Goal: Task Accomplishment & Management: Manage account settings

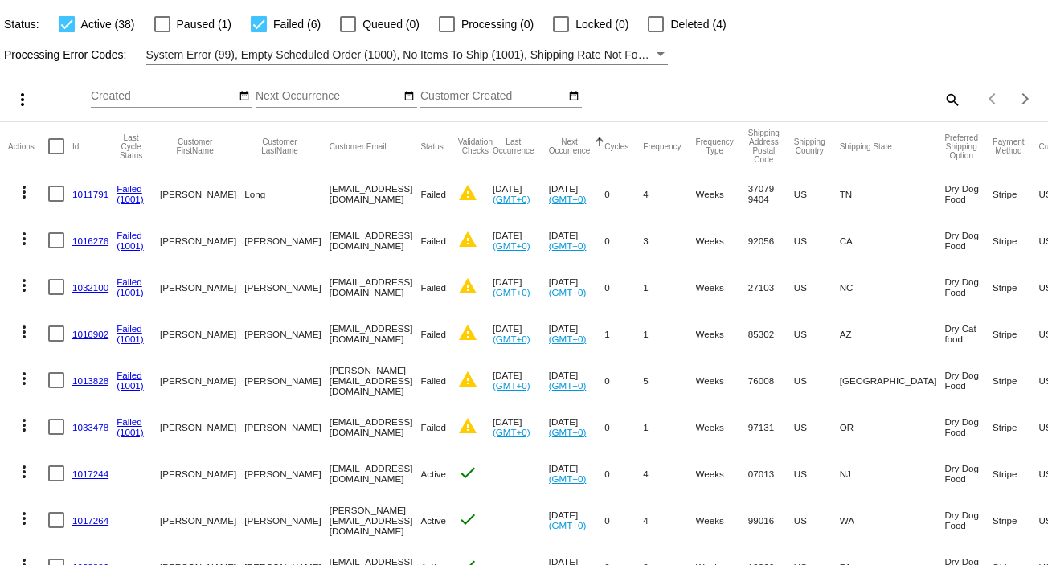
scroll to position [107, 0]
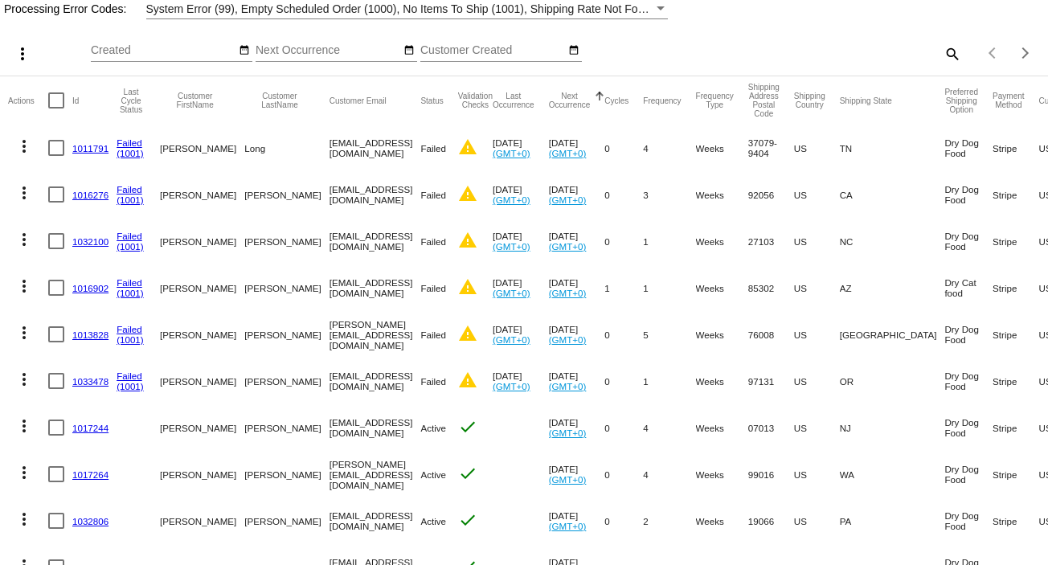
click at [73, 131] on mat-cell "1011791" at bounding box center [94, 148] width 44 height 47
click at [84, 146] on link "1011791" at bounding box center [90, 148] width 36 height 10
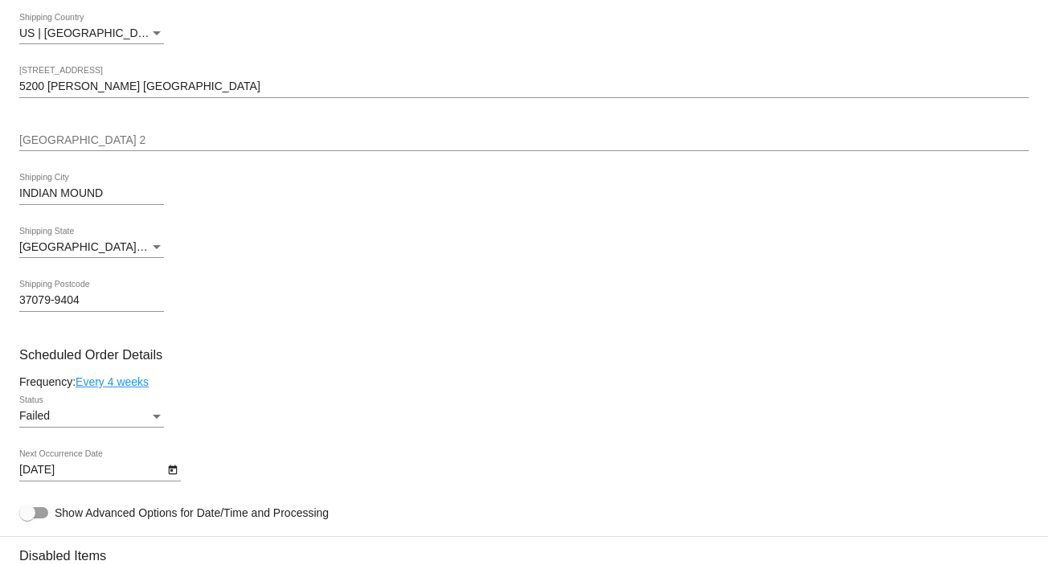
scroll to position [856, 0]
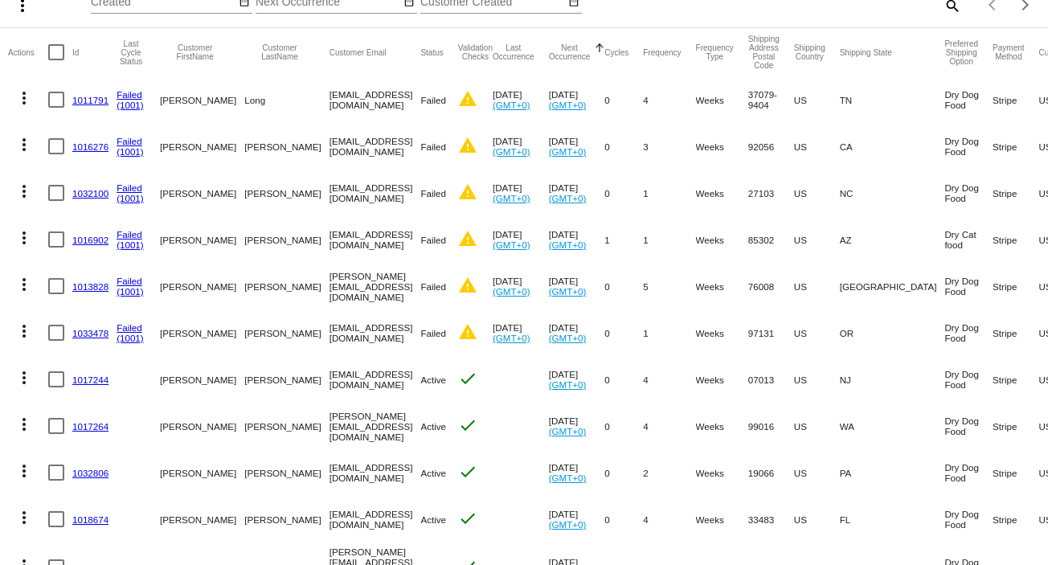
scroll to position [214, 0]
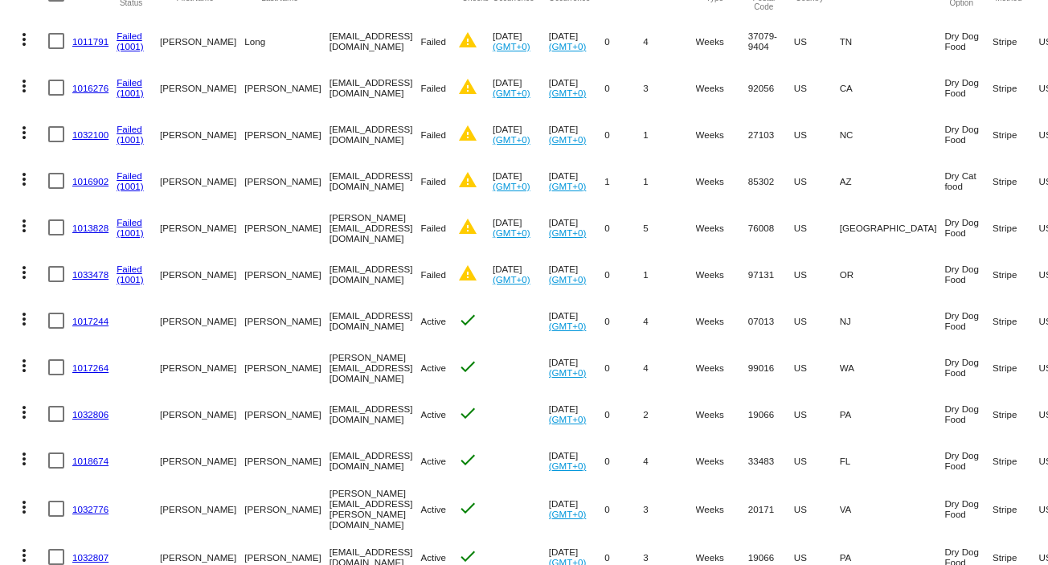
click at [96, 88] on link "1016276" at bounding box center [90, 88] width 36 height 10
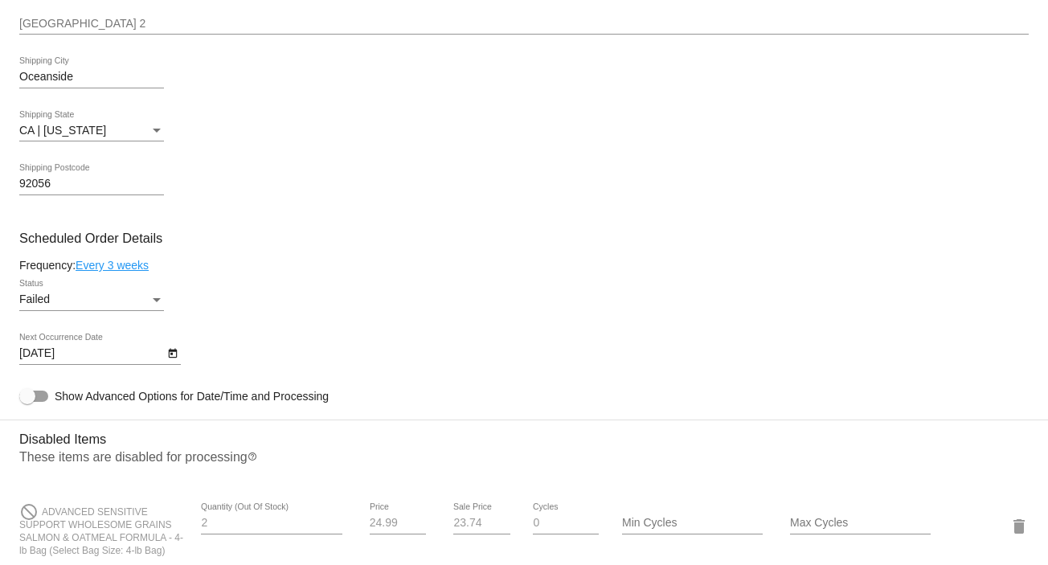
scroll to position [856, 0]
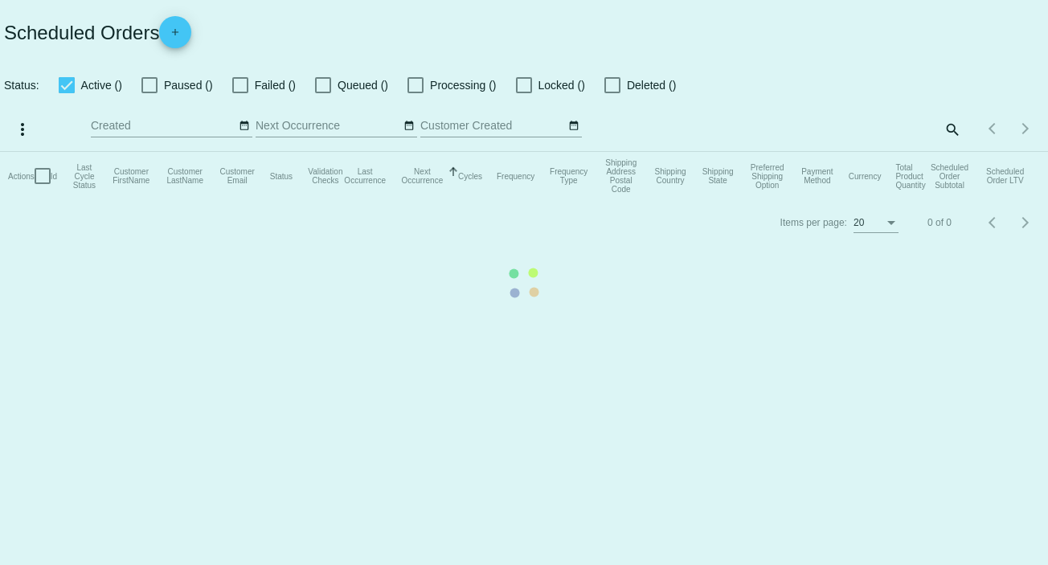
checkbox input "true"
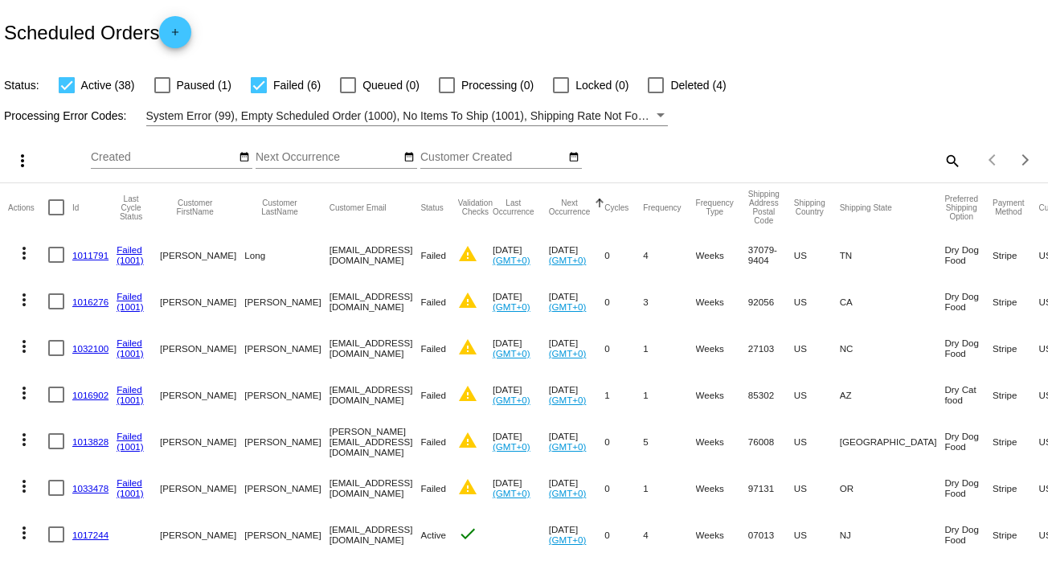
click at [81, 349] on link "1032100" at bounding box center [90, 348] width 36 height 10
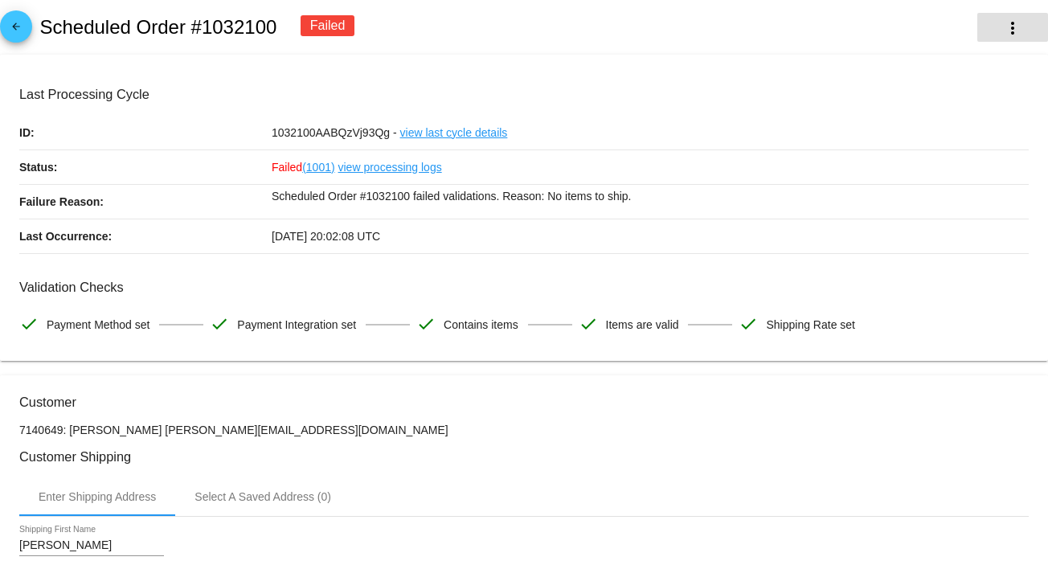
click at [1003, 27] on mat-icon "more_vert" at bounding box center [1012, 27] width 19 height 19
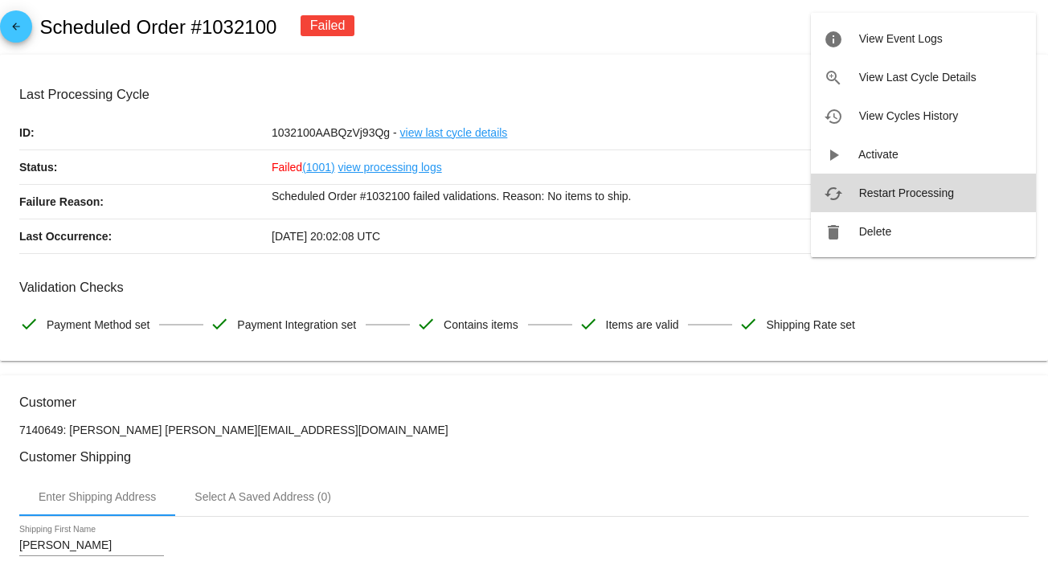
click at [887, 186] on span "Restart Processing" at bounding box center [906, 192] width 95 height 13
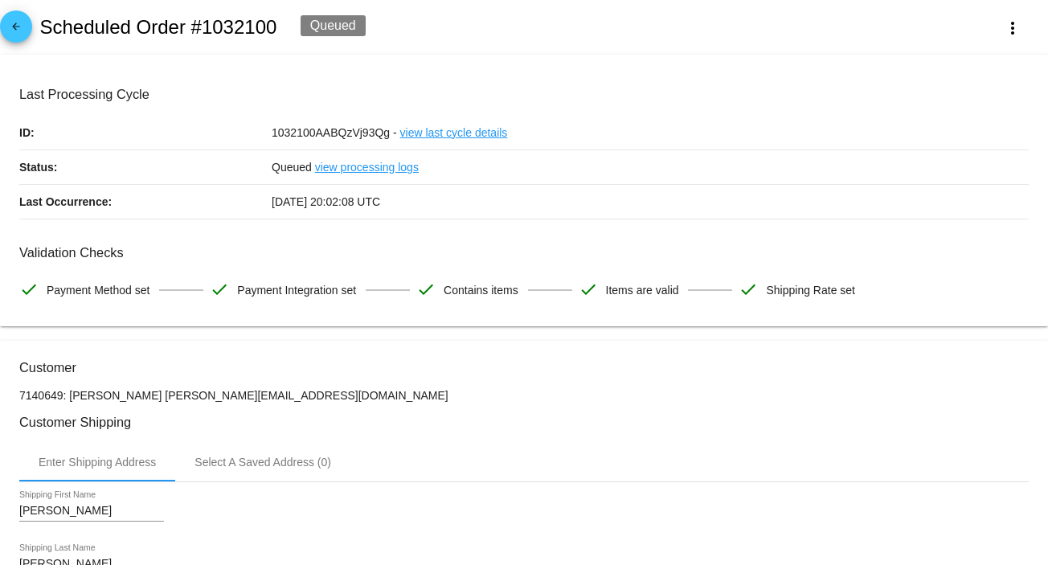
click at [267, 73] on mat-card "Last Processing Cycle ID: 1032100AABQzVj93Qg - view last cycle details Status: …" at bounding box center [524, 191] width 1048 height 272
click at [19, 29] on mat-icon "arrow_back" at bounding box center [15, 30] width 19 height 19
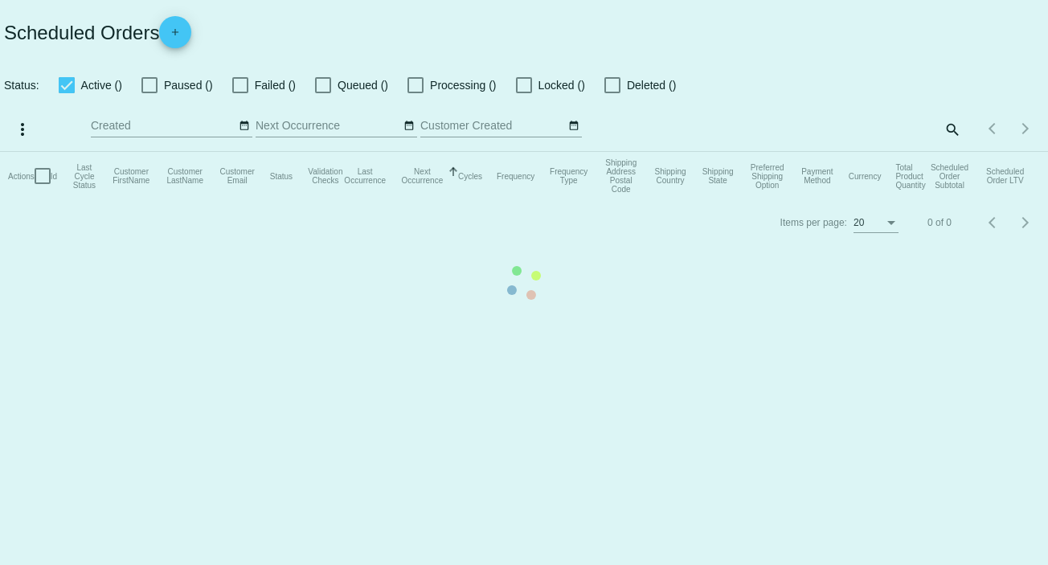
checkbox input "true"
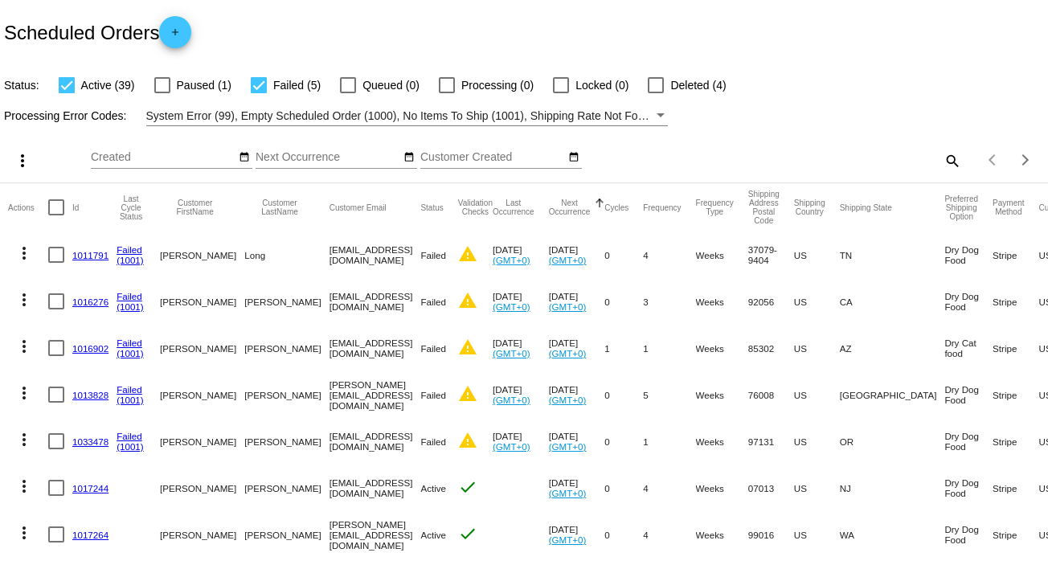
scroll to position [107, 0]
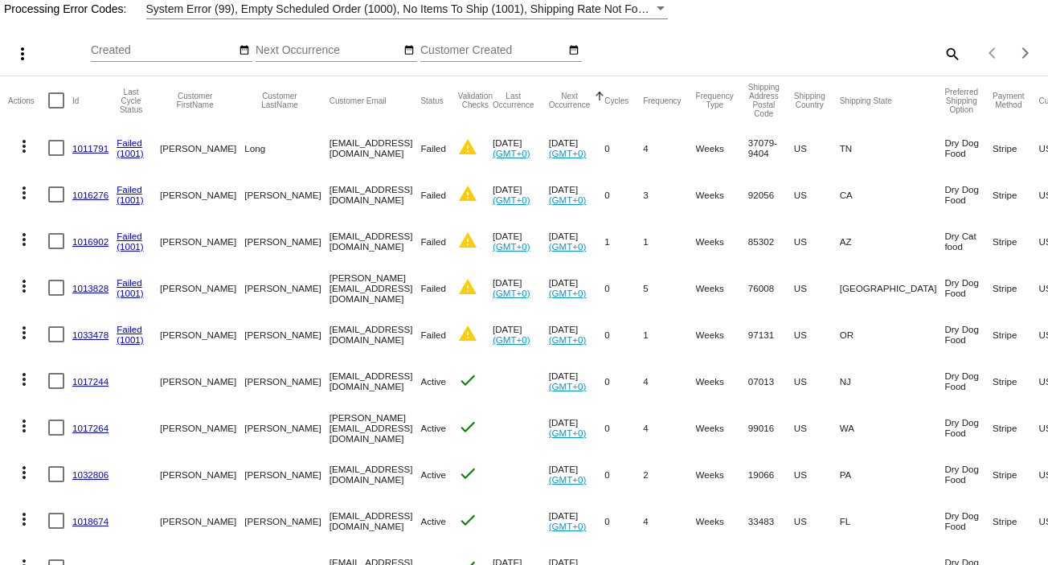
click at [90, 241] on link "1016902" at bounding box center [90, 241] width 36 height 10
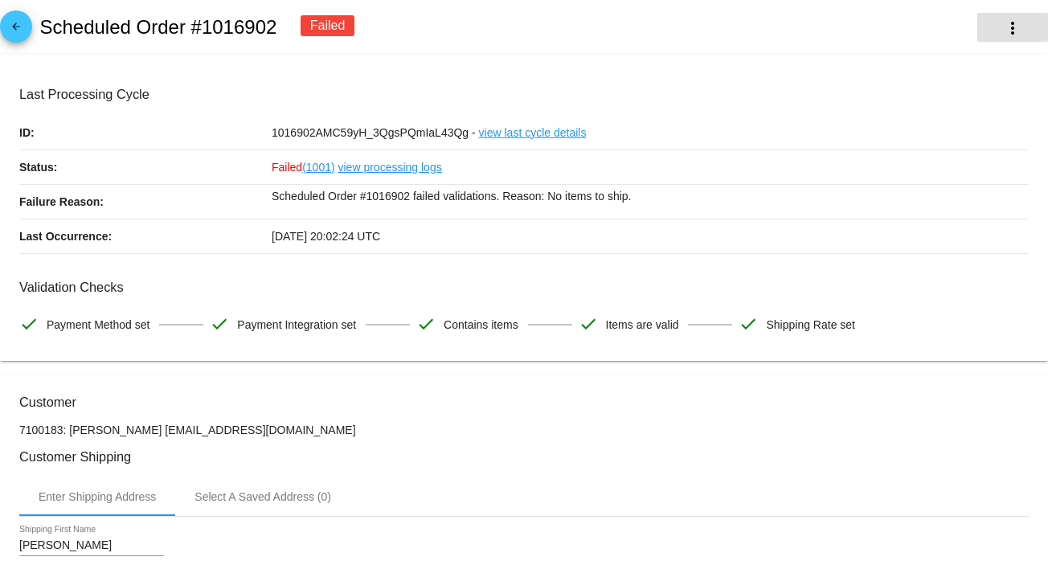
click at [1008, 26] on mat-icon "more_vert" at bounding box center [1012, 27] width 19 height 19
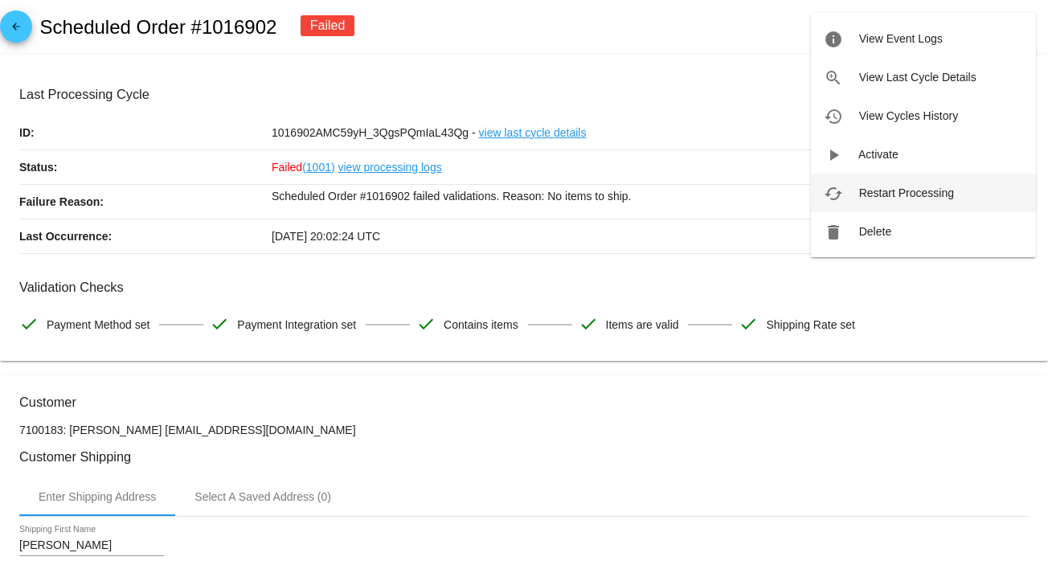
click at [895, 190] on span "Restart Processing" at bounding box center [906, 192] width 95 height 13
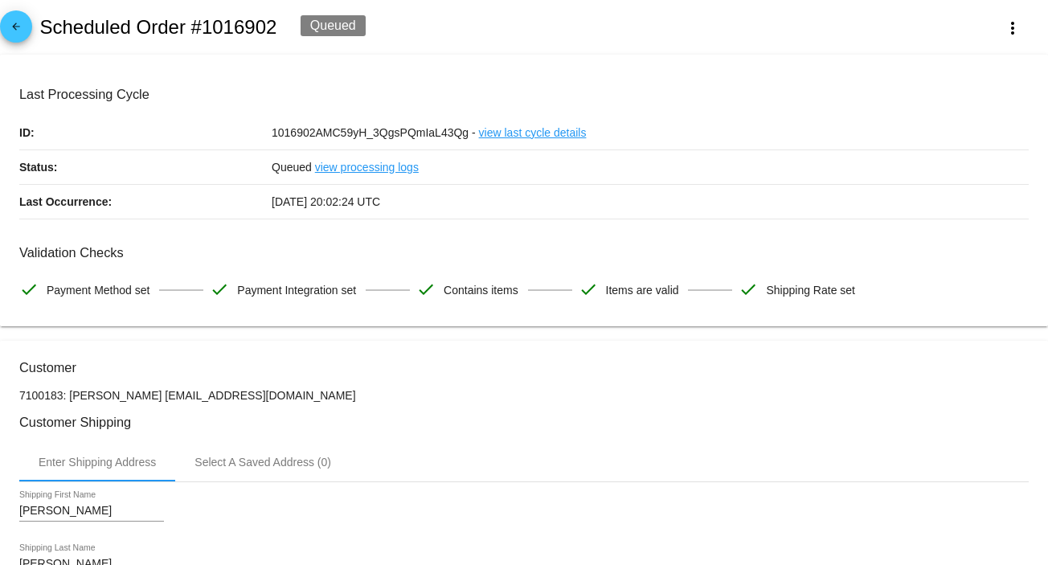
click at [9, 33] on mat-icon "arrow_back" at bounding box center [15, 30] width 19 height 19
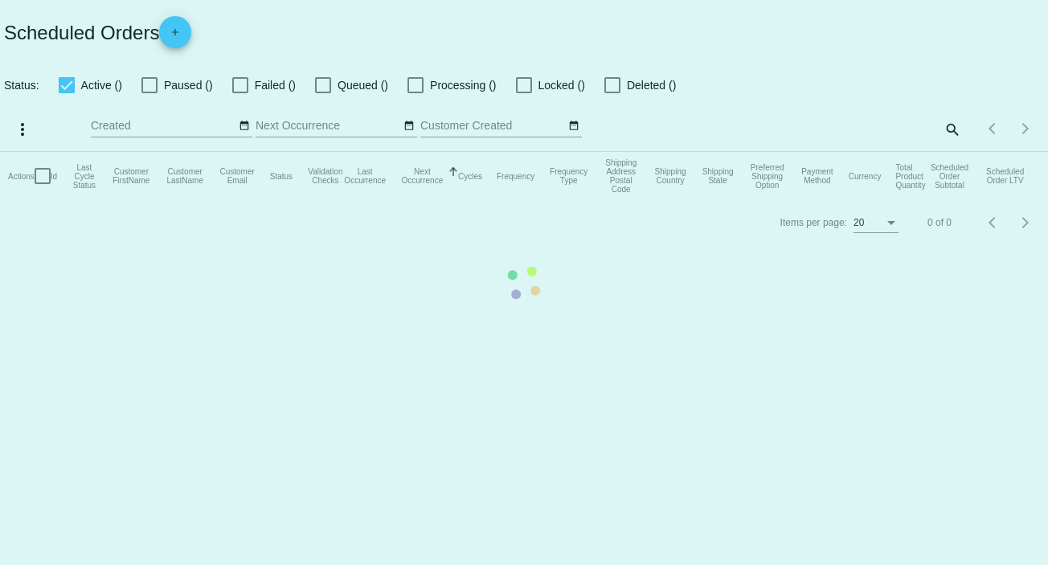
checkbox input "true"
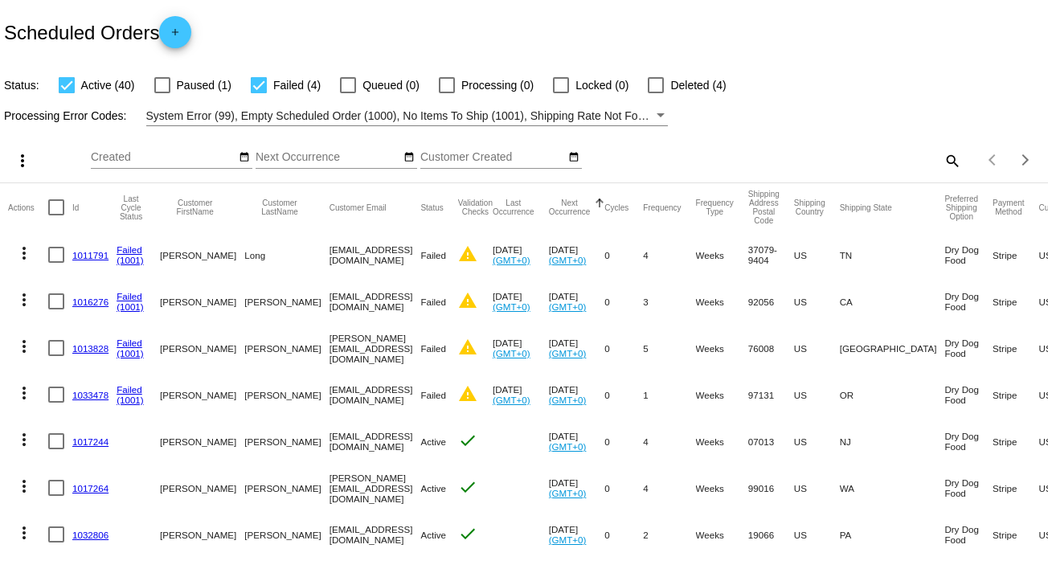
click at [87, 349] on link "1013828" at bounding box center [90, 348] width 36 height 10
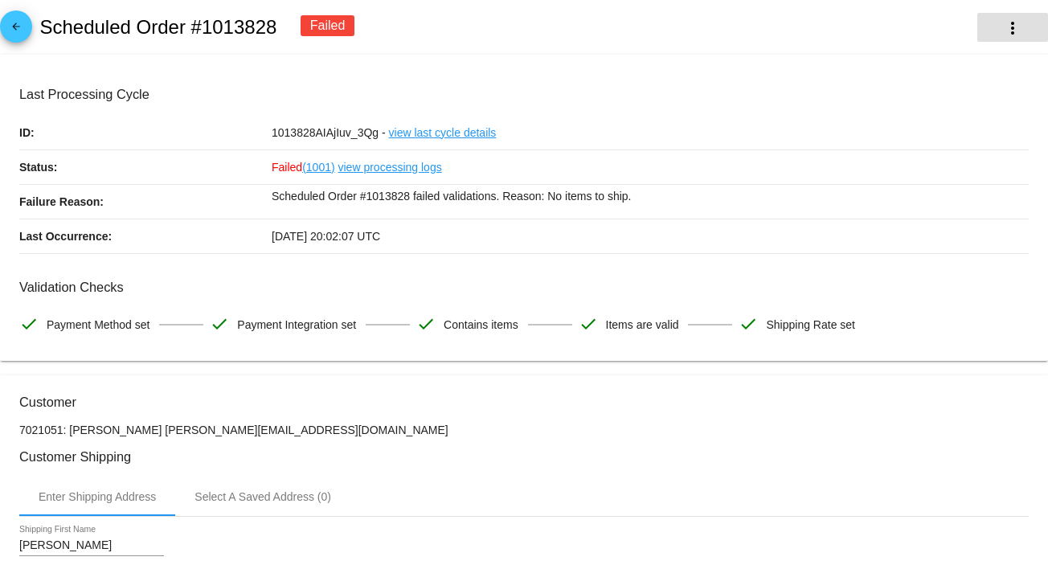
click at [1003, 22] on mat-icon "more_vert" at bounding box center [1012, 27] width 19 height 19
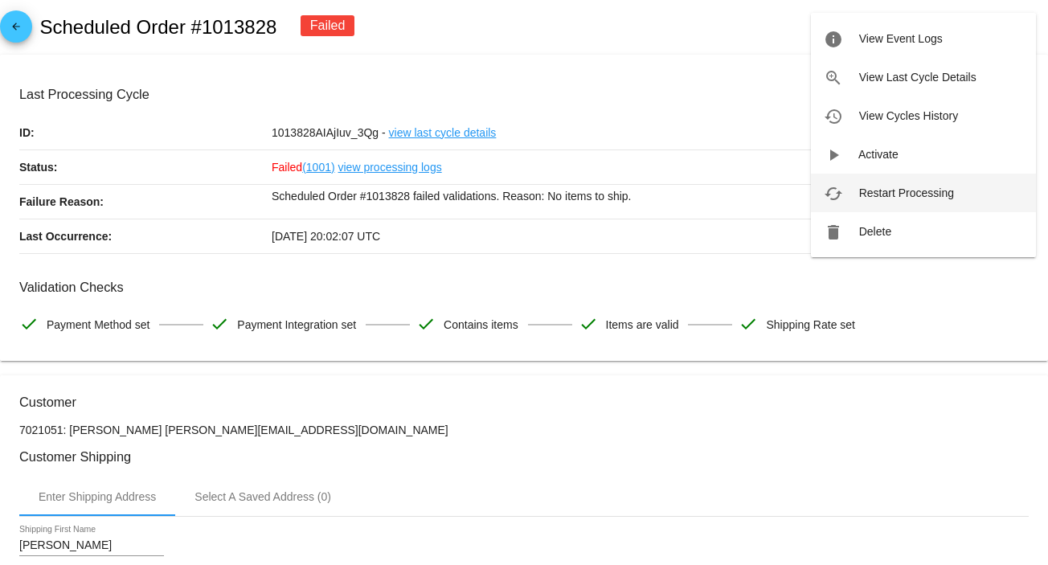
click at [909, 187] on span "Restart Processing" at bounding box center [906, 192] width 95 height 13
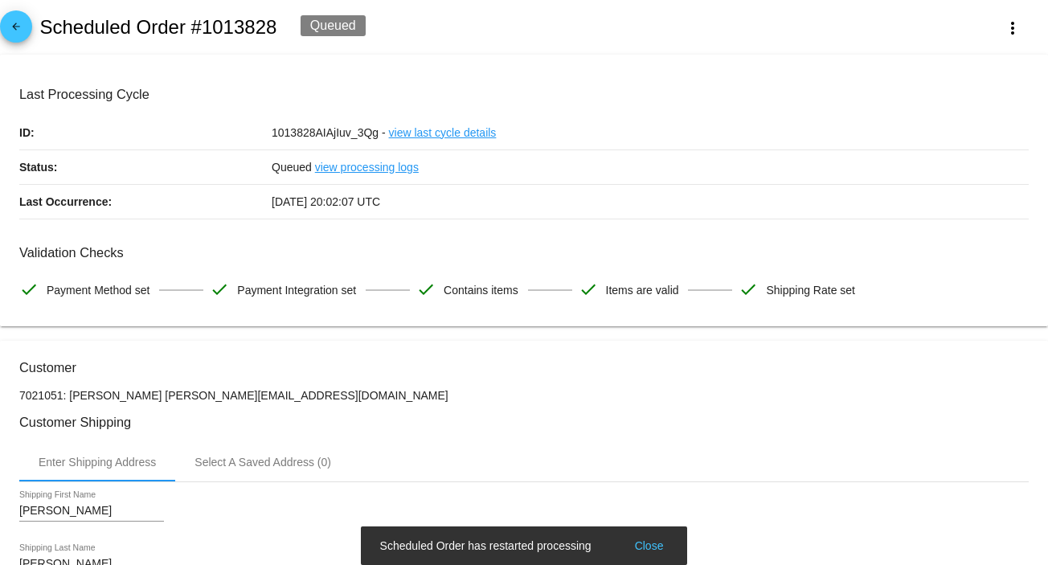
click at [22, 35] on mat-icon "arrow_back" at bounding box center [15, 30] width 19 height 19
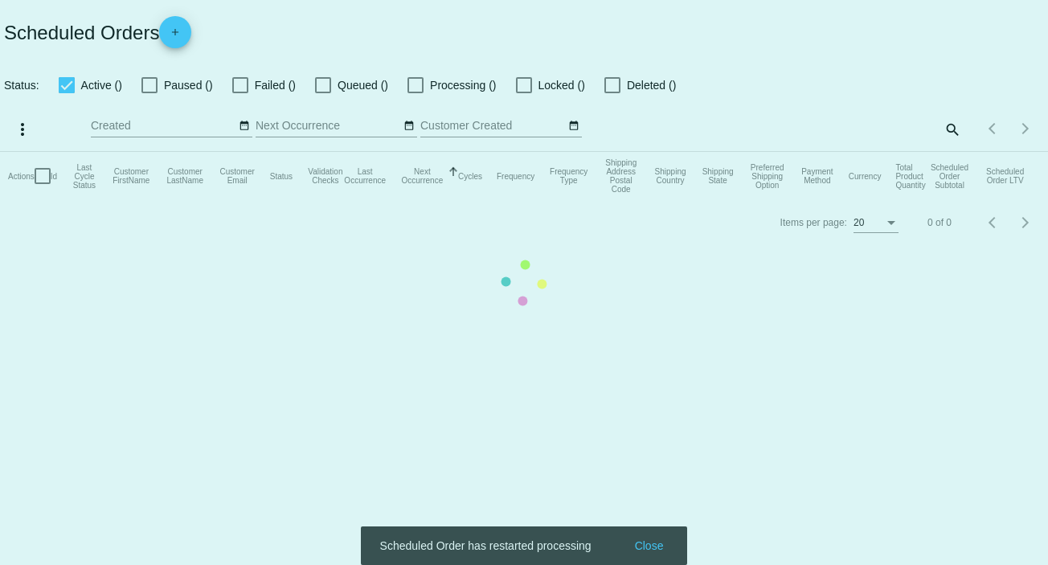
checkbox input "true"
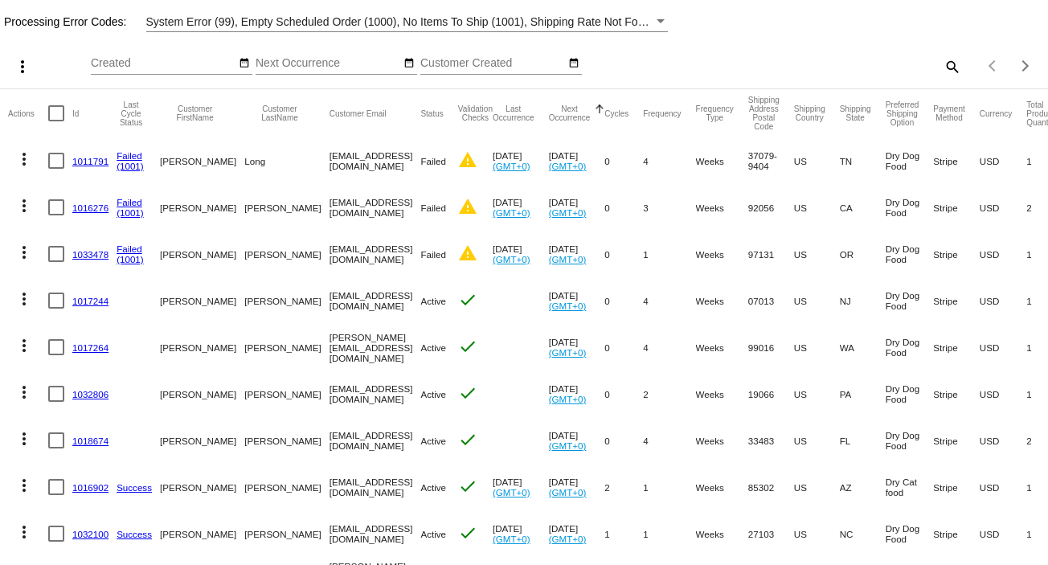
scroll to position [214, 0]
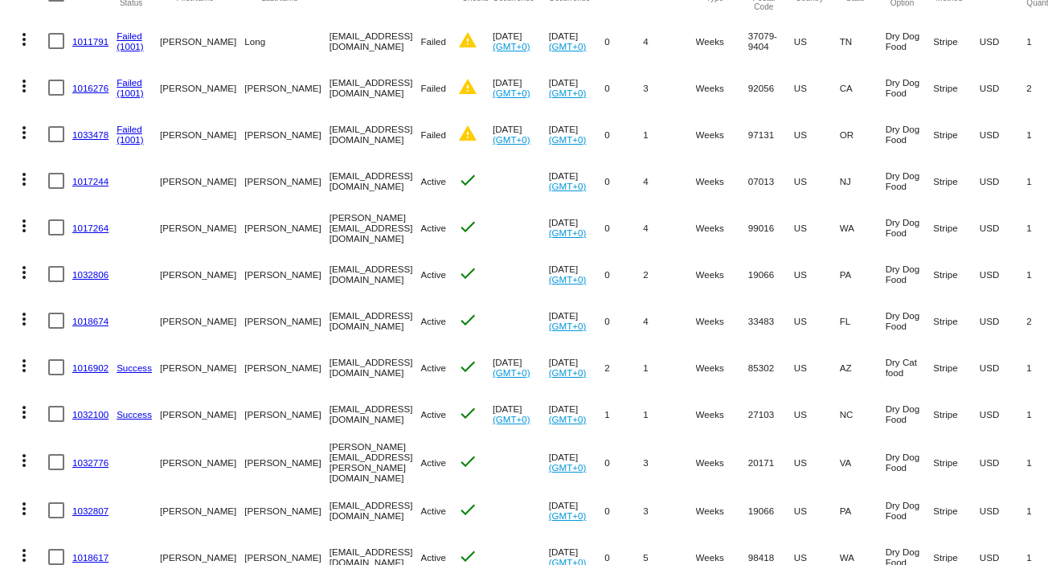
click at [91, 133] on link "1033478" at bounding box center [90, 134] width 36 height 10
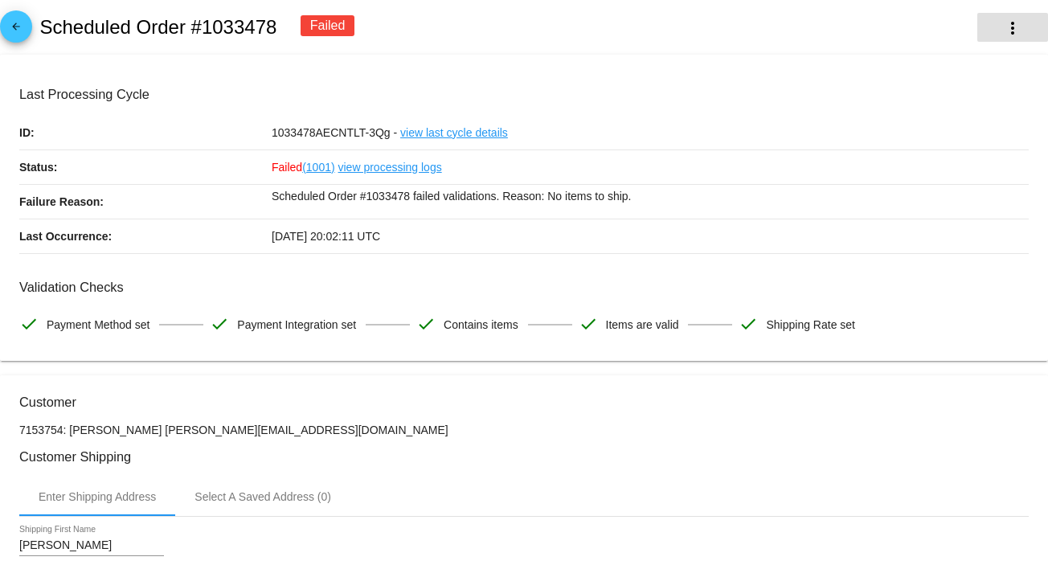
click at [1003, 28] on mat-icon "more_vert" at bounding box center [1012, 27] width 19 height 19
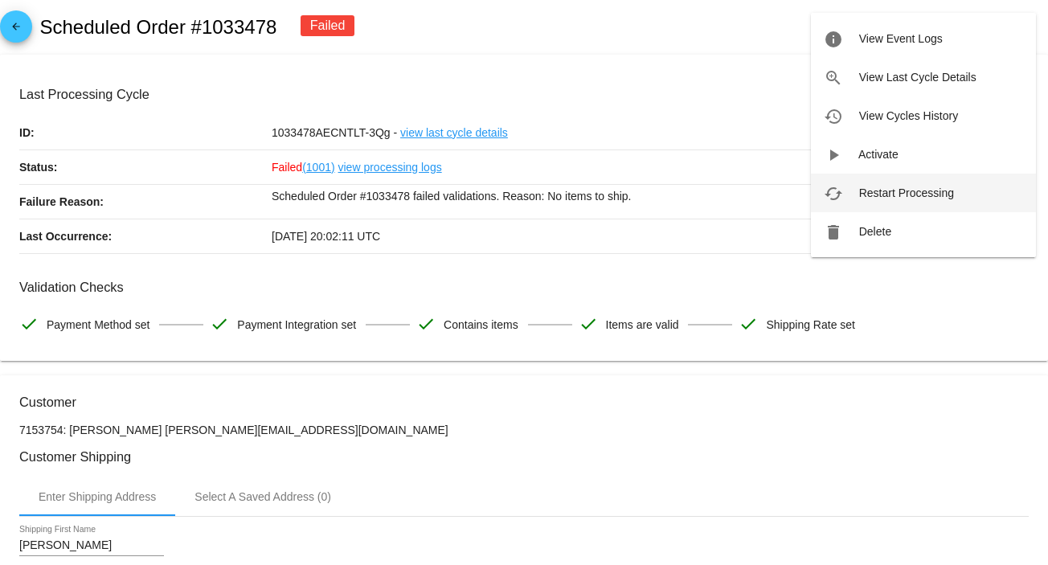
click at [917, 179] on button "cached Restart Processing" at bounding box center [923, 193] width 225 height 39
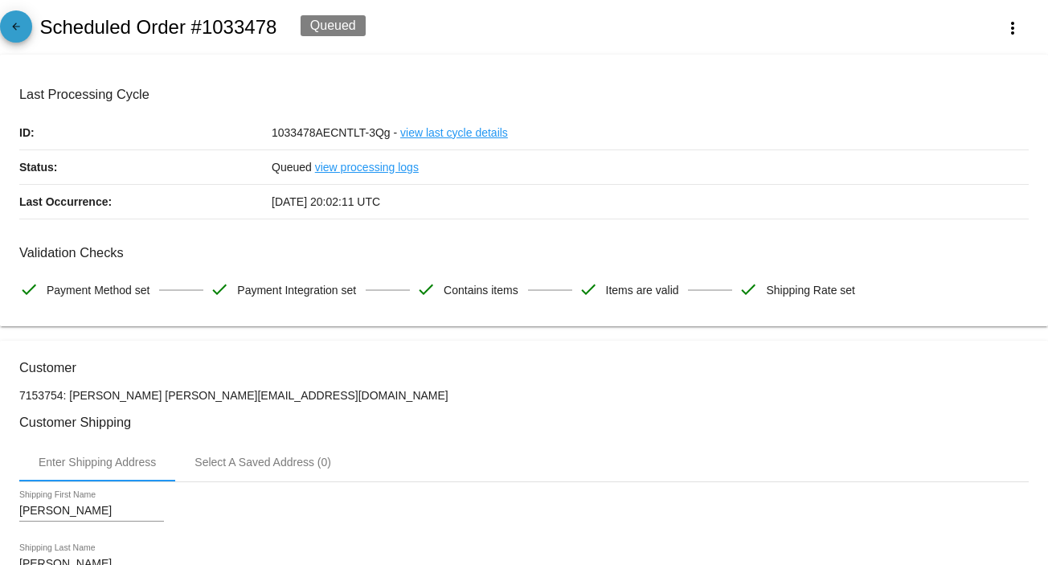
click at [14, 35] on mat-icon "arrow_back" at bounding box center [15, 30] width 19 height 19
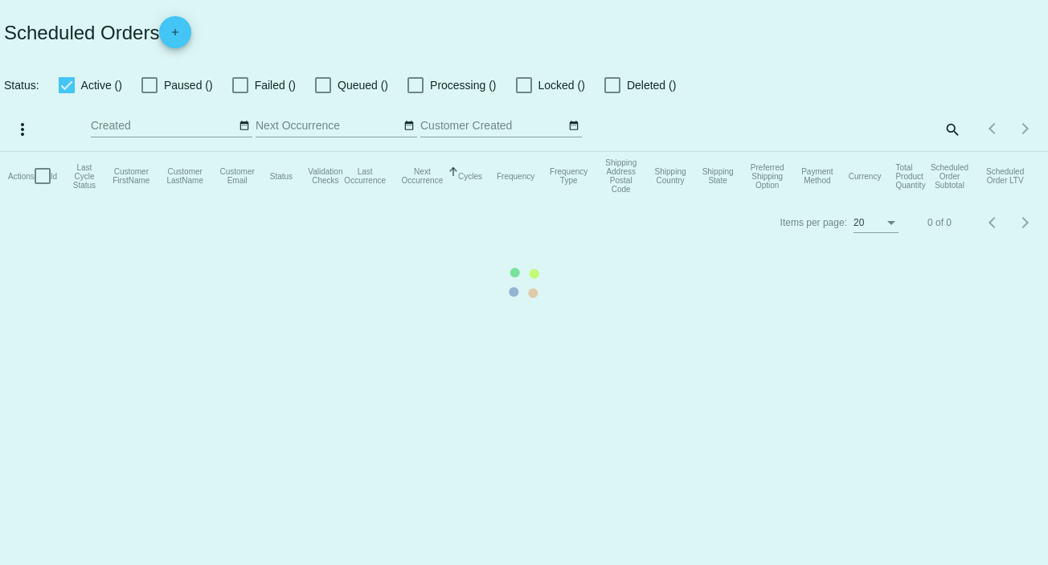
checkbox input "true"
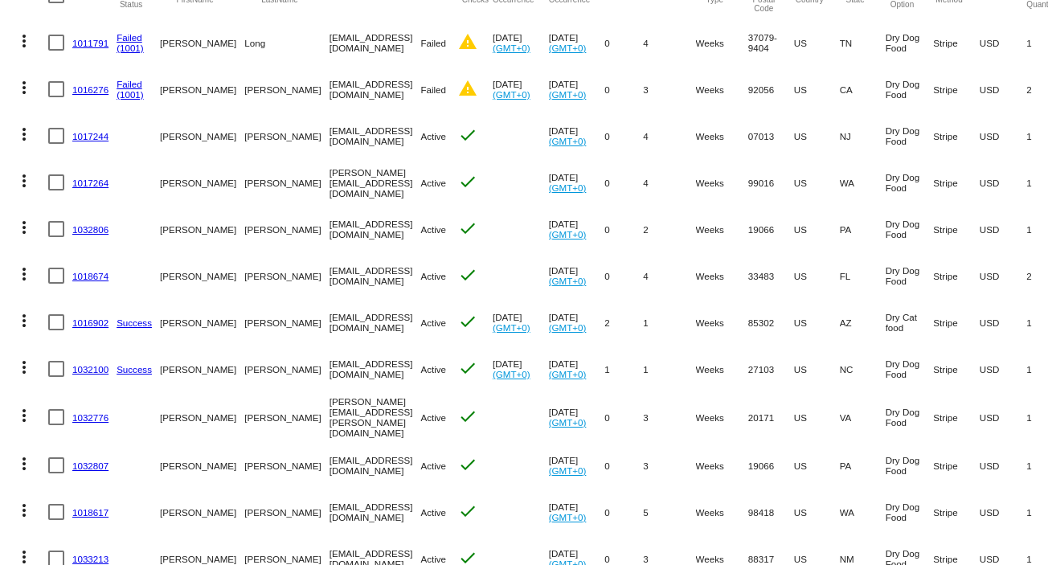
scroll to position [214, 0]
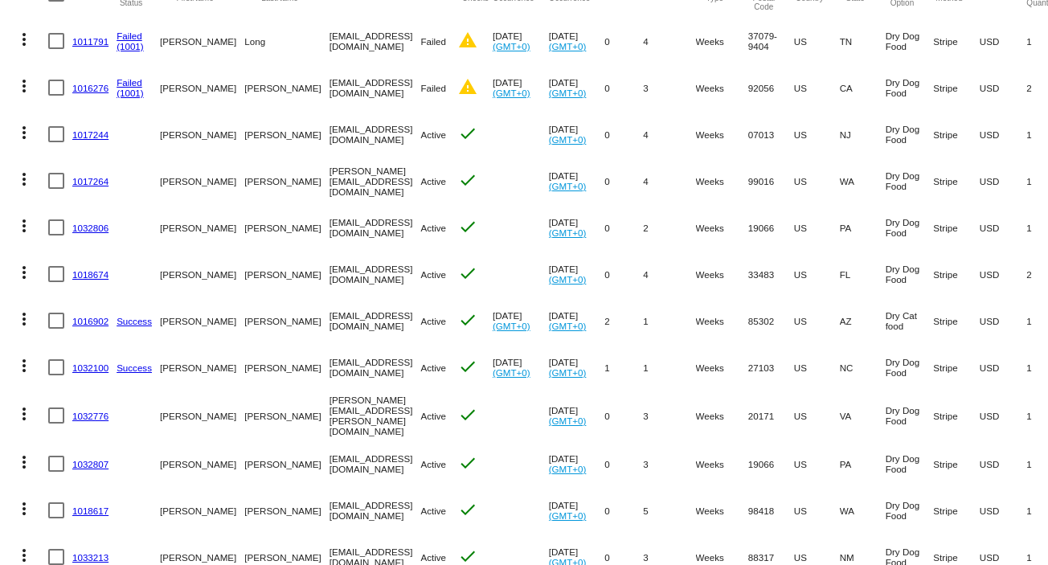
click at [98, 137] on link "1017244" at bounding box center [90, 134] width 36 height 10
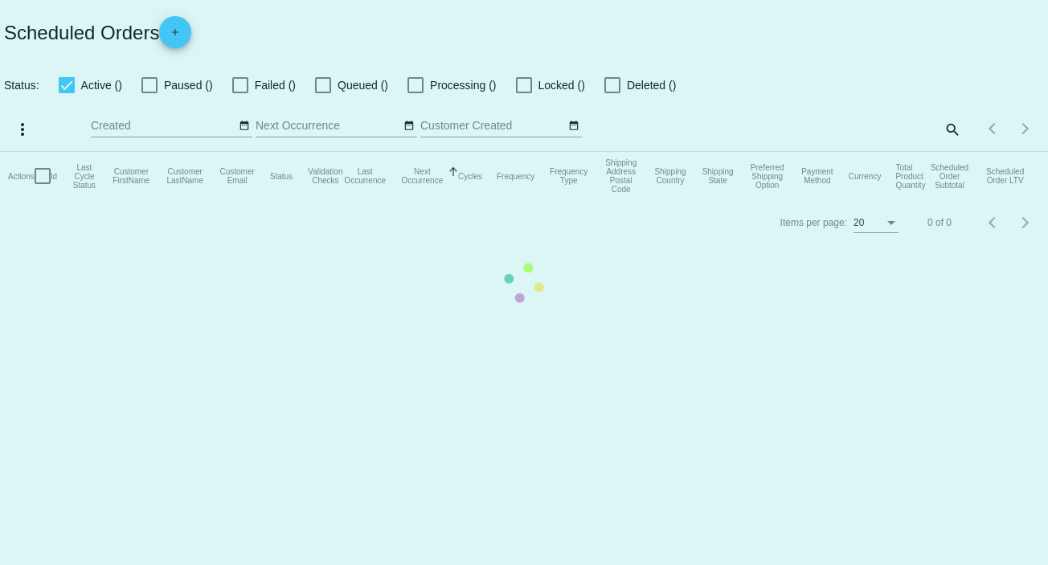
checkbox input "true"
